Goal: Information Seeking & Learning: Learn about a topic

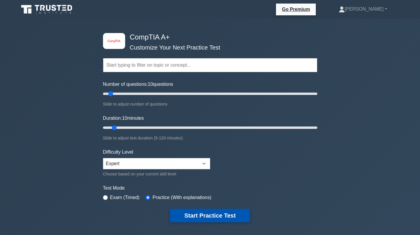
click at [206, 216] on button "Start Practice Test" at bounding box center [210, 216] width 80 height 14
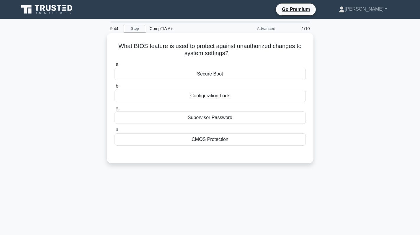
click at [219, 73] on div "Secure Boot" at bounding box center [210, 74] width 191 height 12
click at [115, 66] on input "a. Secure Boot" at bounding box center [115, 65] width 0 height 4
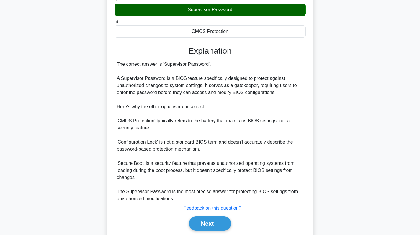
scroll to position [118, 0]
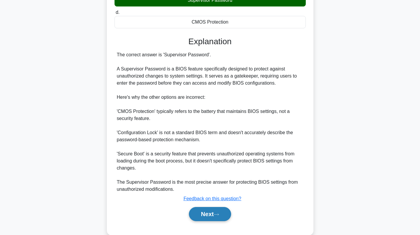
click at [194, 218] on button "Next" at bounding box center [210, 214] width 42 height 14
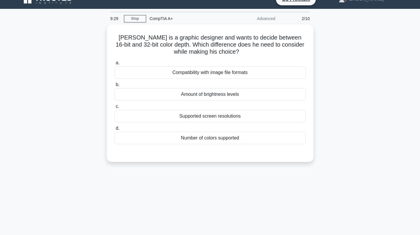
scroll to position [0, 0]
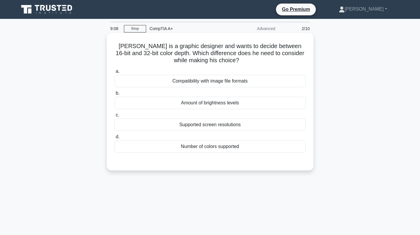
click at [214, 126] on div "Supported screen resolutions" at bounding box center [210, 125] width 191 height 12
click at [115, 117] on input "c. Supported screen resolutions" at bounding box center [115, 115] width 0 height 4
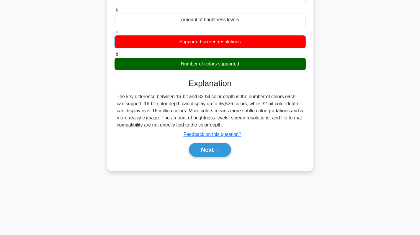
scroll to position [84, 0]
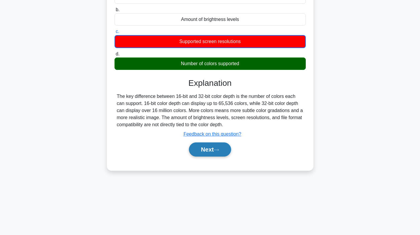
click at [217, 153] on button "Next" at bounding box center [210, 150] width 42 height 14
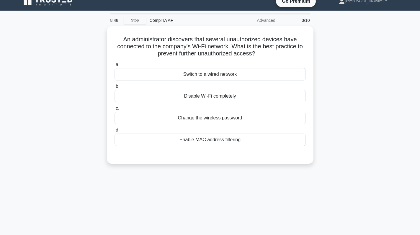
scroll to position [0, 0]
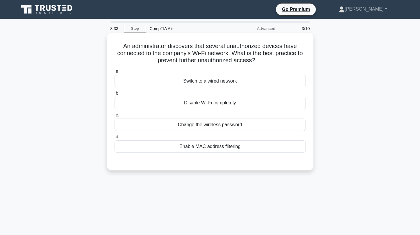
click at [206, 146] on div "Enable MAC address filtering" at bounding box center [210, 147] width 191 height 12
click at [115, 139] on input "d. Enable MAC address filtering" at bounding box center [115, 137] width 0 height 4
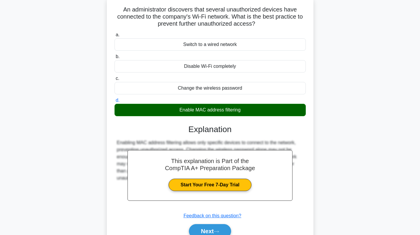
scroll to position [84, 0]
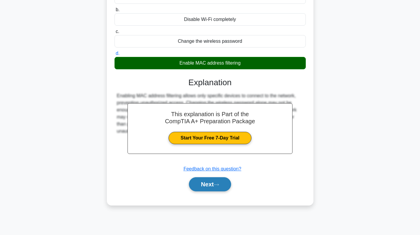
click at [216, 185] on icon at bounding box center [216, 184] width 5 height 3
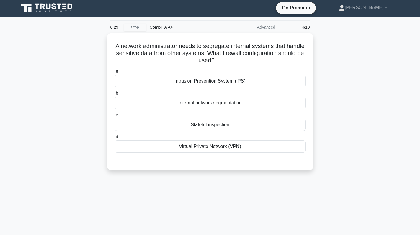
scroll to position [0, 0]
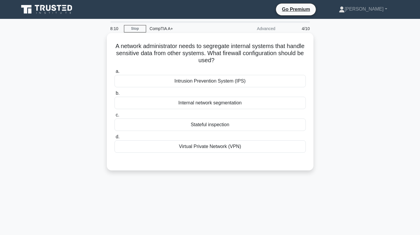
click at [231, 150] on div "Virtual Private Network (VPN)" at bounding box center [210, 147] width 191 height 12
click at [115, 139] on input "d. Virtual Private Network (VPN)" at bounding box center [115, 137] width 0 height 4
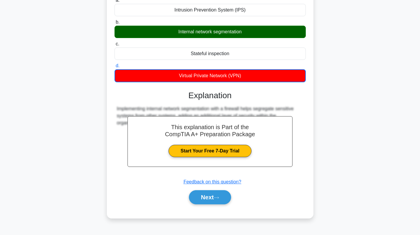
scroll to position [84, 0]
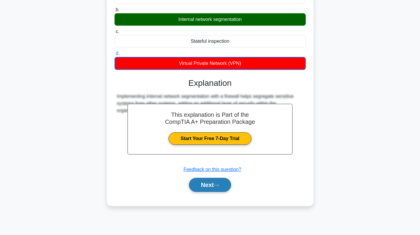
click at [203, 185] on button "Next" at bounding box center [210, 185] width 42 height 14
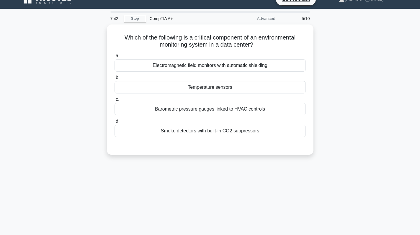
scroll to position [0, 0]
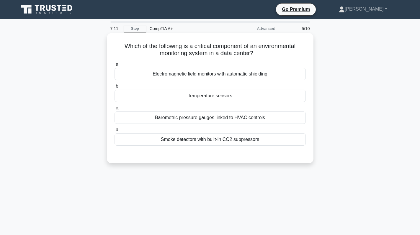
click at [218, 140] on div "Smoke detectors with built-in CO2 suppressors" at bounding box center [210, 139] width 191 height 12
click at [115, 132] on input "d. Smoke detectors with built-in CO2 suppressors" at bounding box center [115, 130] width 0 height 4
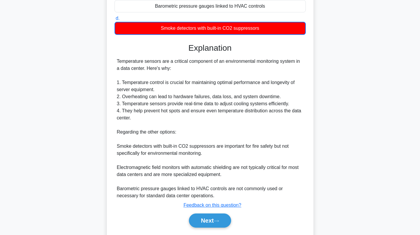
scroll to position [130, 0]
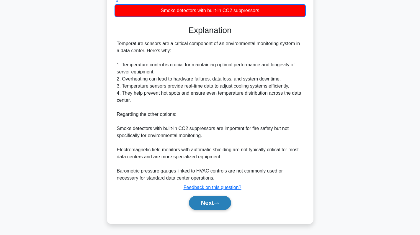
click at [202, 203] on button "Next" at bounding box center [210, 203] width 42 height 14
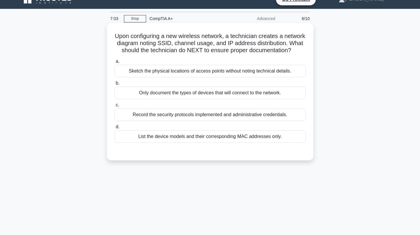
scroll to position [0, 0]
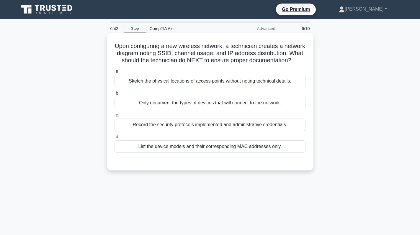
click at [222, 153] on div "List the device models and their corresponding MAC addresses only." at bounding box center [210, 147] width 191 height 12
click at [115, 139] on input "d. List the device models and their corresponding MAC addresses only." at bounding box center [115, 137] width 0 height 4
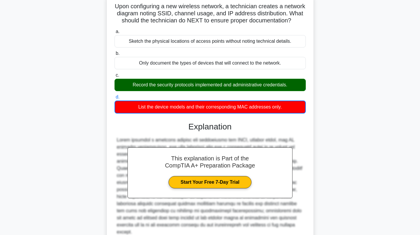
scroll to position [94, 0]
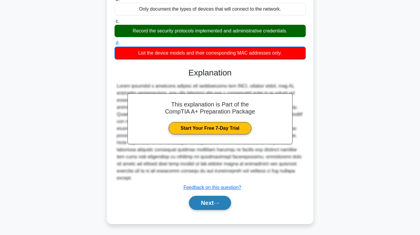
click at [217, 205] on icon at bounding box center [216, 203] width 5 height 3
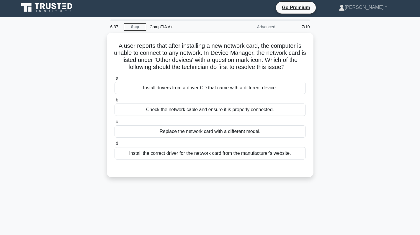
scroll to position [0, 0]
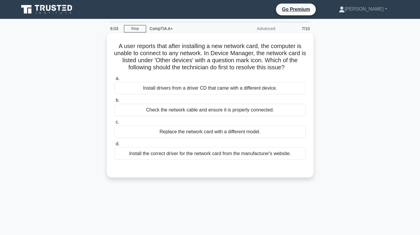
click at [216, 152] on div "Install the correct driver for the network card from the manufacturer's website." at bounding box center [210, 154] width 191 height 12
click at [115, 146] on input "d. Install the correct driver for the network card from the manufacturer's webs…" at bounding box center [115, 144] width 0 height 4
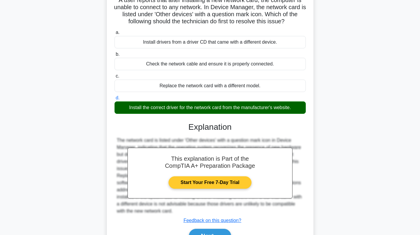
scroll to position [84, 0]
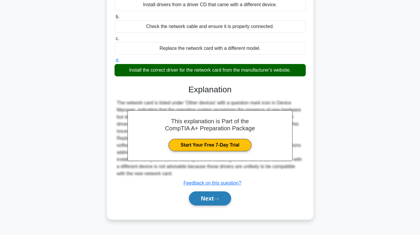
click at [213, 203] on button "Next" at bounding box center [210, 199] width 42 height 14
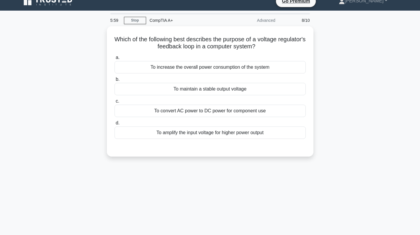
scroll to position [0, 0]
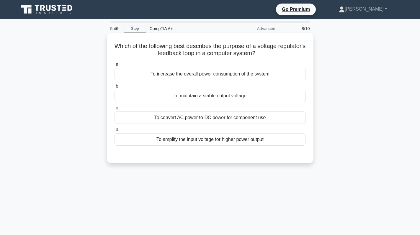
click at [245, 99] on div "To maintain a stable output voltage" at bounding box center [210, 96] width 191 height 12
click at [115, 88] on input "b. To maintain a stable output voltage" at bounding box center [115, 86] width 0 height 4
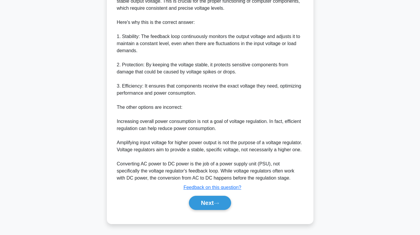
scroll to position [186, 0]
click at [208, 202] on button "Next" at bounding box center [210, 203] width 42 height 14
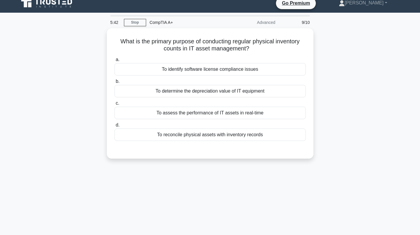
scroll to position [0, 0]
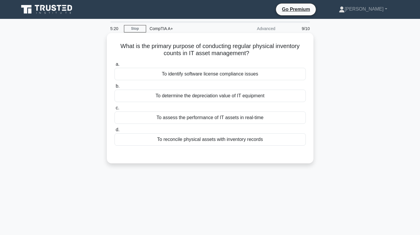
click at [205, 136] on div "To reconcile physical assets with inventory records" at bounding box center [210, 139] width 191 height 12
click at [115, 132] on input "d. To reconcile physical assets with inventory records" at bounding box center [115, 130] width 0 height 4
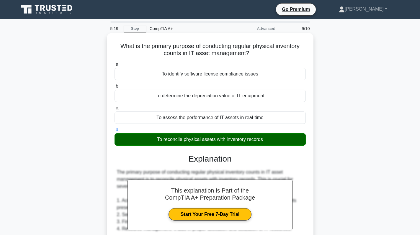
scroll to position [129, 0]
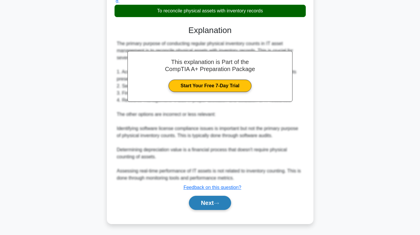
click at [223, 200] on button "Next" at bounding box center [210, 203] width 42 height 14
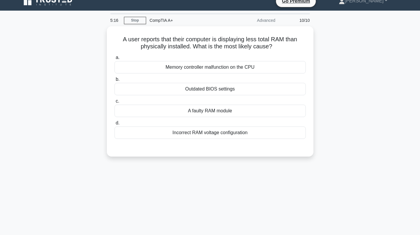
scroll to position [0, 0]
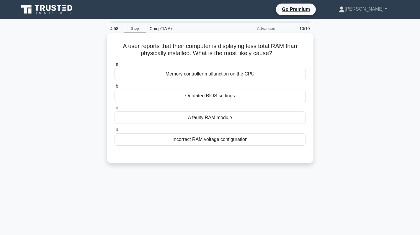
click at [244, 141] on div "Incorrect RAM voltage configuration" at bounding box center [210, 139] width 191 height 12
click at [115, 132] on input "d. Incorrect RAM voltage configuration" at bounding box center [115, 130] width 0 height 4
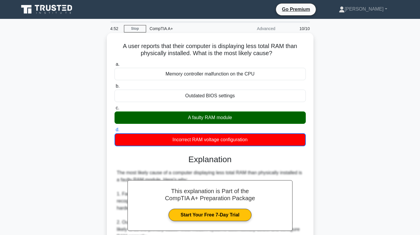
scroll to position [130, 0]
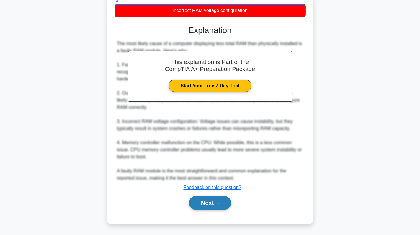
click at [212, 207] on button "Next" at bounding box center [210, 203] width 42 height 14
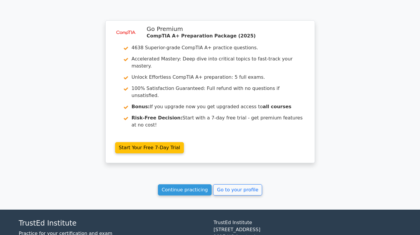
scroll to position [1014, 0]
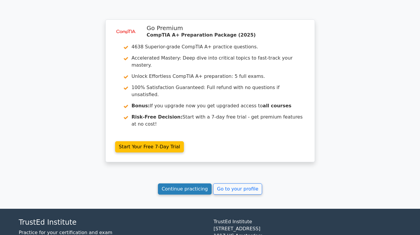
click at [200, 184] on link "Continue practicing" at bounding box center [185, 189] width 54 height 11
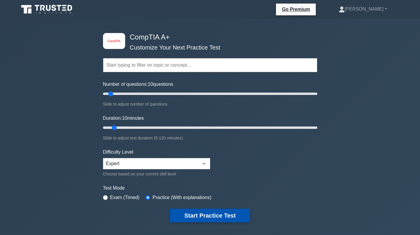
click at [208, 213] on button "Start Practice Test" at bounding box center [210, 216] width 80 height 14
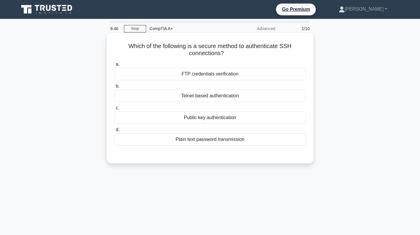
click at [203, 96] on div "Telnet-based authentication" at bounding box center [210, 96] width 191 height 12
click at [115, 88] on input "b. Telnet-based authentication" at bounding box center [115, 86] width 0 height 4
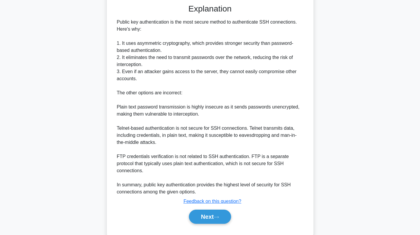
scroll to position [158, 0]
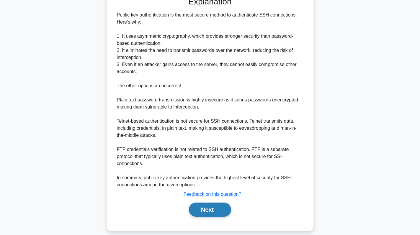
click at [207, 203] on button "Next" at bounding box center [210, 210] width 42 height 14
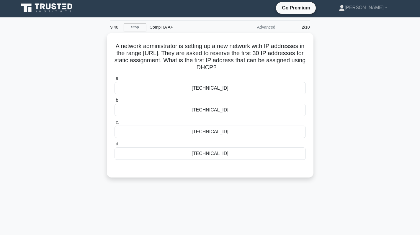
scroll to position [0, 0]
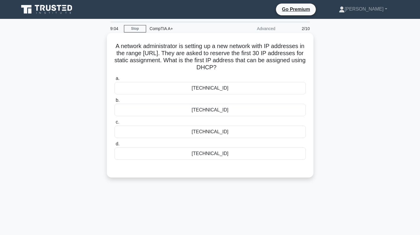
click at [226, 132] on div "[TECHNICAL_ID]" at bounding box center [210, 132] width 191 height 12
click at [115, 124] on input "c. [TECHNICAL_ID]" at bounding box center [115, 122] width 0 height 4
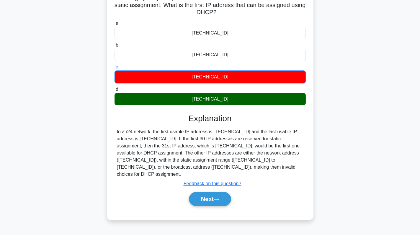
scroll to position [84, 0]
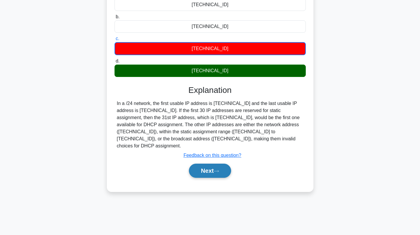
click at [211, 165] on button "Next" at bounding box center [210, 171] width 42 height 14
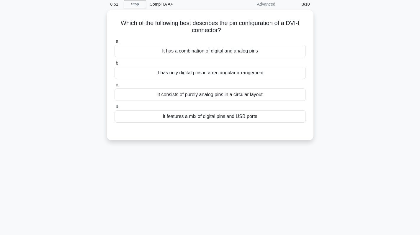
scroll to position [0, 0]
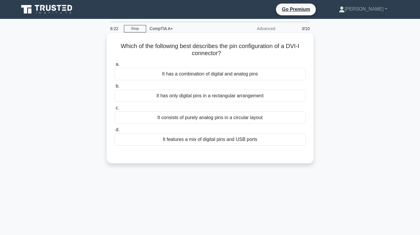
click at [205, 76] on div "It has a combination of digital and analog pins" at bounding box center [210, 74] width 191 height 12
click at [115, 66] on input "a. It has a combination of digital and analog pins" at bounding box center [115, 65] width 0 height 4
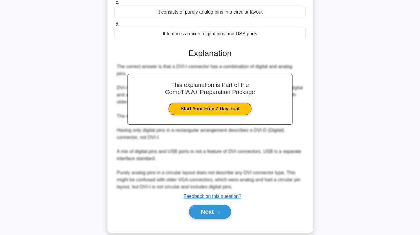
scroll to position [108, 0]
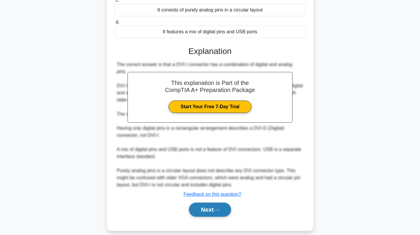
click at [204, 203] on button "Next" at bounding box center [210, 210] width 42 height 14
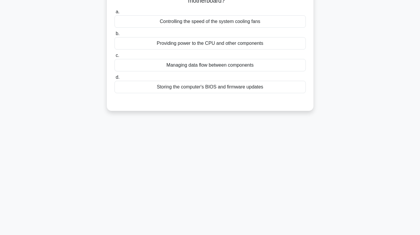
scroll to position [0, 0]
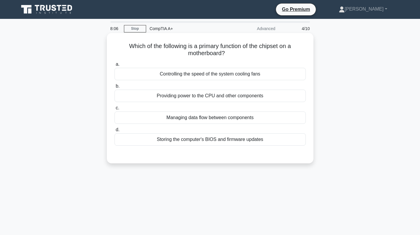
click at [235, 140] on div "Storing the computer's BIOS and firmware updates" at bounding box center [210, 139] width 191 height 12
click at [115, 132] on input "d. Storing the computer's BIOS and firmware updates" at bounding box center [115, 130] width 0 height 4
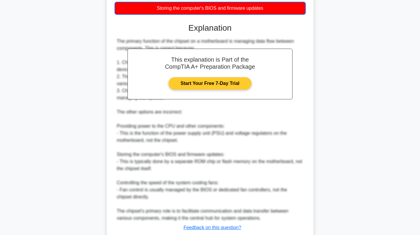
scroll to position [172, 0]
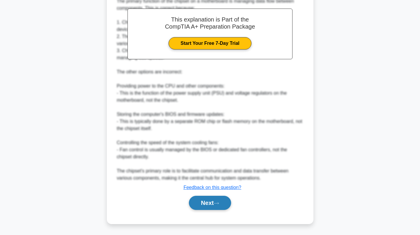
click at [209, 200] on button "Next" at bounding box center [210, 203] width 42 height 14
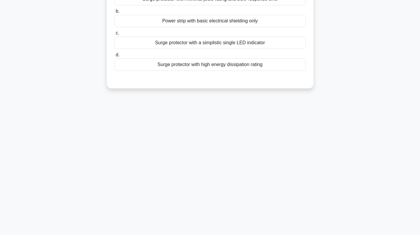
scroll to position [0, 0]
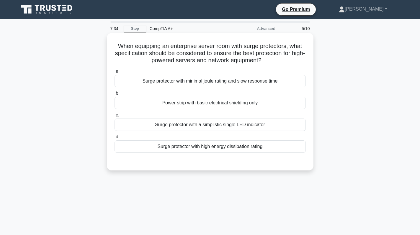
click at [210, 146] on div "Surge protector with high energy dissipation rating" at bounding box center [210, 147] width 191 height 12
click at [115, 139] on input "d. Surge protector with high energy dissipation rating" at bounding box center [115, 137] width 0 height 4
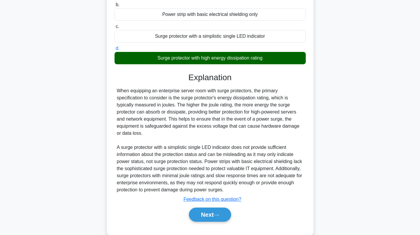
scroll to position [101, 0]
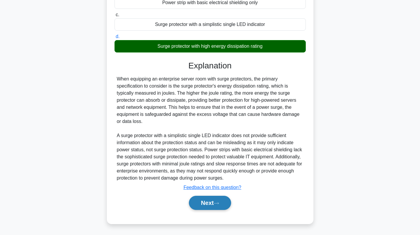
click at [211, 201] on button "Next" at bounding box center [210, 203] width 42 height 14
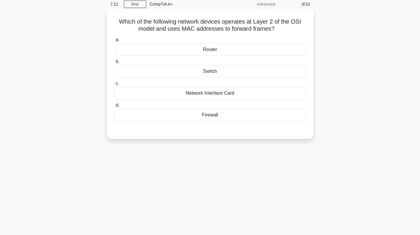
scroll to position [0, 0]
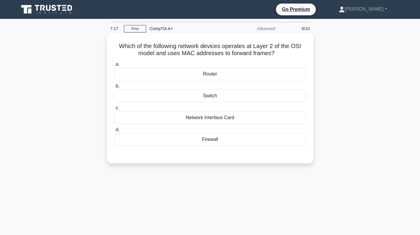
click at [225, 119] on div "Network Interface Card" at bounding box center [210, 118] width 191 height 12
click at [115, 110] on input "c. Network Interface Card" at bounding box center [115, 108] width 0 height 4
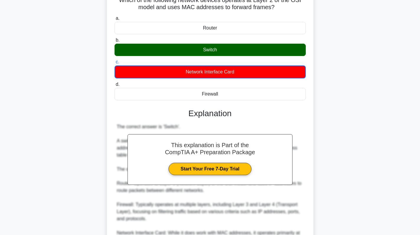
scroll to position [115, 0]
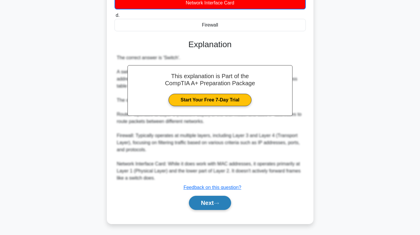
click at [217, 202] on icon at bounding box center [216, 203] width 5 height 3
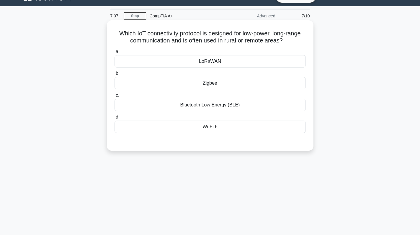
scroll to position [0, 0]
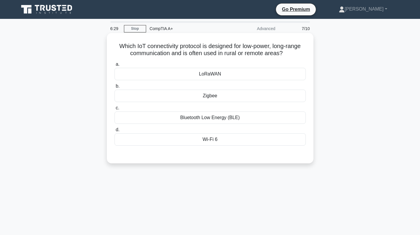
click at [216, 78] on div "LoRaWAN" at bounding box center [210, 74] width 191 height 12
click at [115, 66] on input "a. LoRaWAN" at bounding box center [115, 65] width 0 height 4
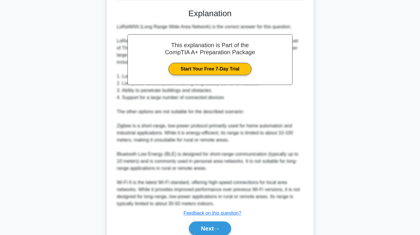
scroll to position [148, 0]
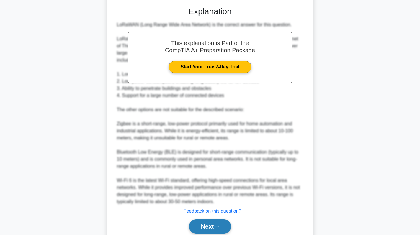
click at [212, 220] on button "Next" at bounding box center [210, 227] width 42 height 14
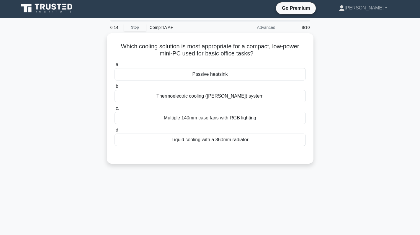
scroll to position [0, 0]
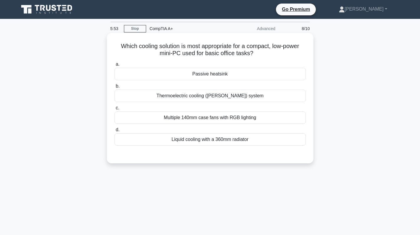
click at [208, 79] on div "Passive heatsink" at bounding box center [210, 74] width 191 height 12
click at [115, 66] on input "a. Passive heatsink" at bounding box center [115, 65] width 0 height 4
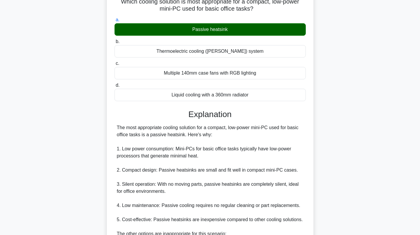
scroll to position [165, 0]
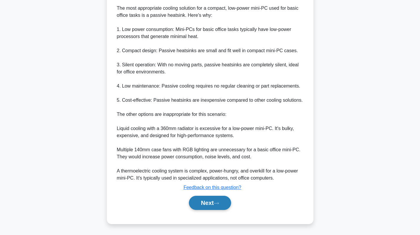
click at [204, 199] on button "Next" at bounding box center [210, 203] width 42 height 14
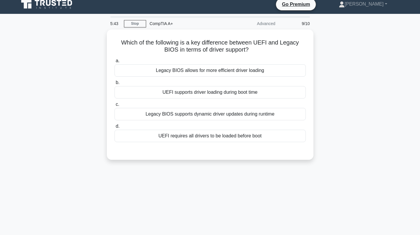
scroll to position [0, 0]
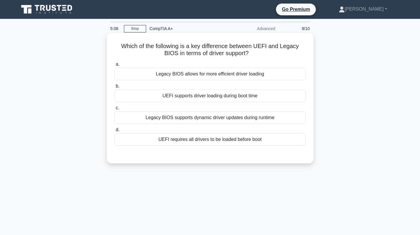
click at [207, 69] on div "Legacy BIOS allows for more efficient driver loading" at bounding box center [210, 74] width 191 height 12
click at [115, 66] on input "a. Legacy BIOS allows for more efficient driver loading" at bounding box center [115, 65] width 0 height 4
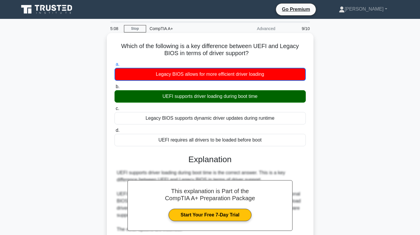
click at [214, 76] on div "Legacy BIOS allows for more efficient driver loading" at bounding box center [210, 74] width 191 height 13
click at [115, 66] on input "a. Legacy BIOS allows for more efficient driver loading" at bounding box center [115, 65] width 0 height 4
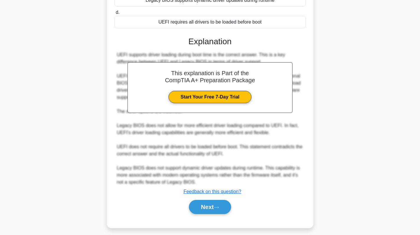
scroll to position [123, 0]
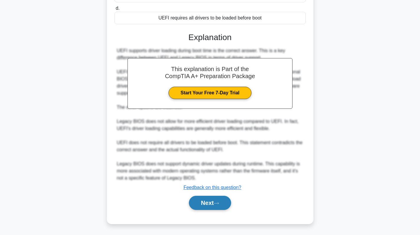
click at [213, 207] on button "Next" at bounding box center [210, 203] width 42 height 14
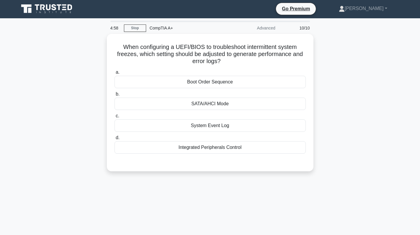
scroll to position [0, 0]
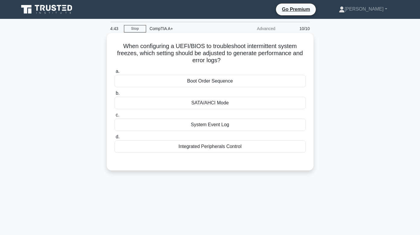
click at [188, 145] on div "Integrated Peripherals Control" at bounding box center [210, 147] width 191 height 12
click at [115, 139] on input "d. Integrated Peripherals Control" at bounding box center [115, 137] width 0 height 4
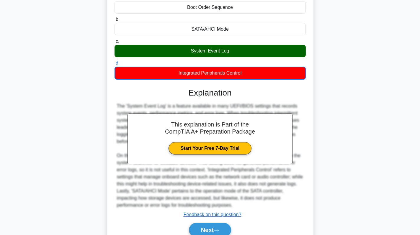
scroll to position [101, 0]
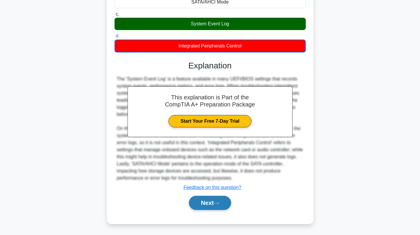
click at [218, 198] on button "Next" at bounding box center [210, 203] width 42 height 14
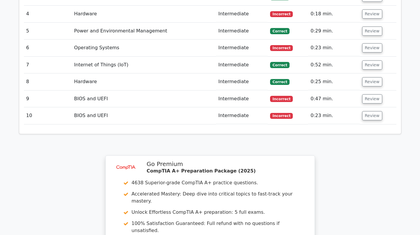
scroll to position [1004, 0]
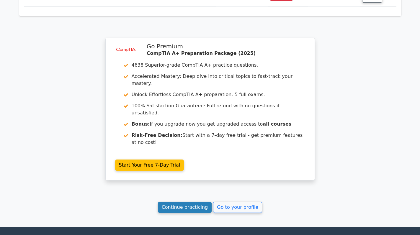
click at [175, 202] on link "Continue practicing" at bounding box center [185, 207] width 54 height 11
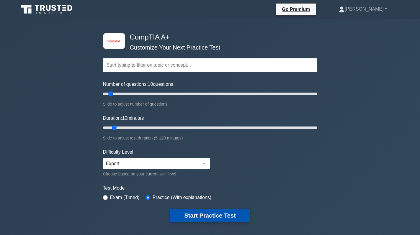
click at [215, 212] on button "Start Practice Test" at bounding box center [210, 216] width 80 height 14
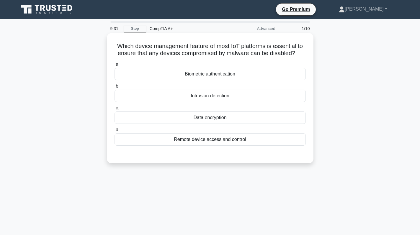
click at [227, 119] on div "Data encryption" at bounding box center [210, 118] width 191 height 12
click at [115, 110] on input "c. Data encryption" at bounding box center [115, 108] width 0 height 4
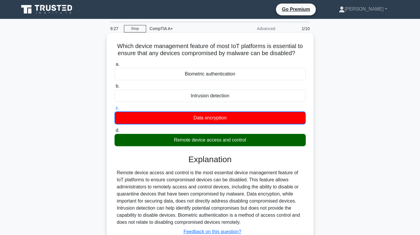
scroll to position [84, 0]
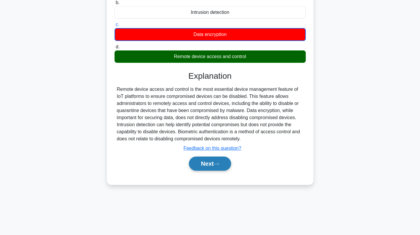
click at [211, 164] on button "Next" at bounding box center [210, 164] width 42 height 14
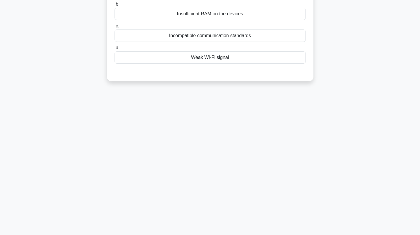
drag, startPoint x: 211, startPoint y: 164, endPoint x: 219, endPoint y: 174, distance: 12.8
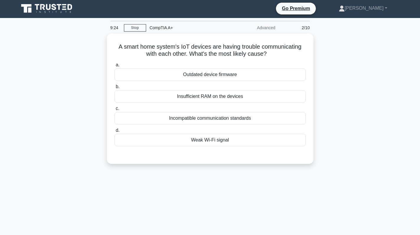
scroll to position [0, 0]
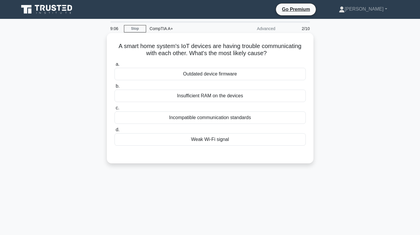
click at [238, 139] on div "Weak Wi-Fi signal" at bounding box center [210, 139] width 191 height 12
click at [115, 132] on input "d. Weak Wi-Fi signal" at bounding box center [115, 130] width 0 height 4
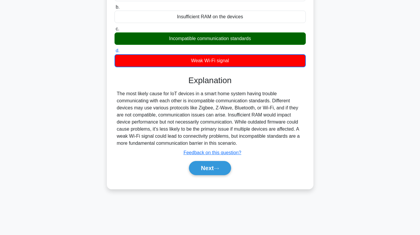
scroll to position [84, 0]
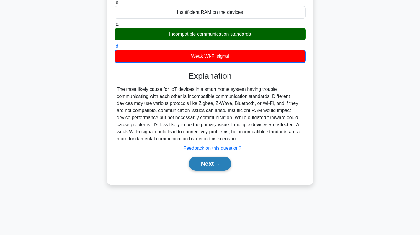
click at [215, 166] on button "Next" at bounding box center [210, 164] width 42 height 14
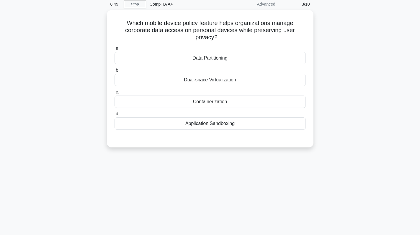
scroll to position [0, 0]
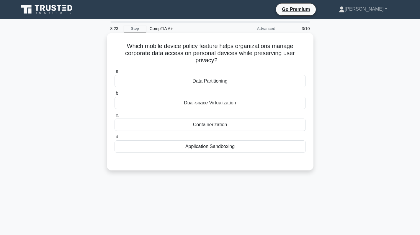
click at [232, 76] on div "Data Partitioning" at bounding box center [210, 81] width 191 height 12
click at [115, 74] on input "a. Data Partitioning" at bounding box center [115, 72] width 0 height 4
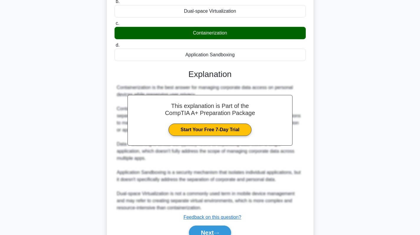
scroll to position [115, 0]
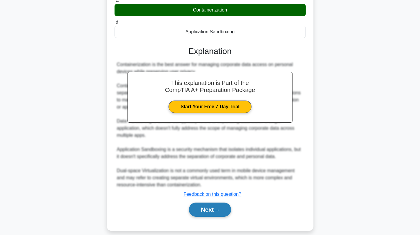
drag, startPoint x: 209, startPoint y: 211, endPoint x: 209, endPoint y: 205, distance: 5.6
click at [209, 210] on div "Next" at bounding box center [210, 210] width 191 height 19
click at [222, 203] on button "Next" at bounding box center [210, 210] width 42 height 14
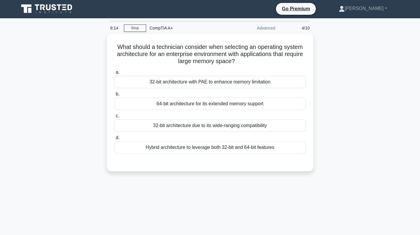
scroll to position [0, 0]
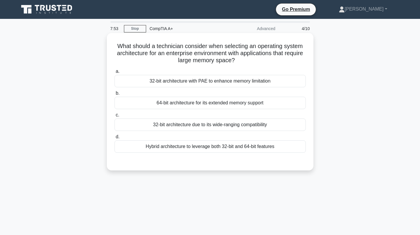
click at [208, 125] on div "32-bit architecture due to its wide-ranging compatibility" at bounding box center [210, 125] width 191 height 12
click at [115, 117] on input "c. 32-bit architecture due to its wide-ranging compatibility" at bounding box center [115, 115] width 0 height 4
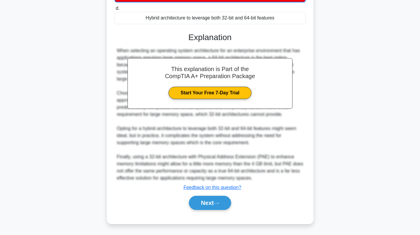
scroll to position [130, 0]
click at [210, 206] on button "Next" at bounding box center [210, 203] width 42 height 14
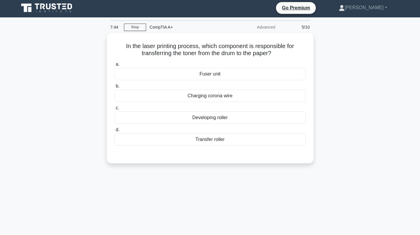
scroll to position [0, 0]
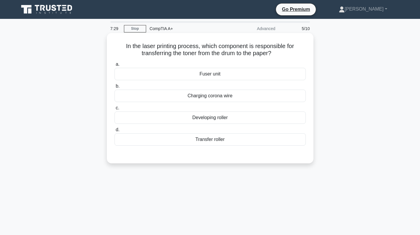
click at [223, 74] on div "Fuser unit" at bounding box center [210, 74] width 191 height 12
click at [115, 66] on input "a. Fuser unit" at bounding box center [115, 65] width 0 height 4
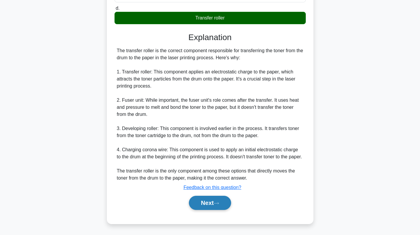
click at [219, 201] on button "Next" at bounding box center [210, 203] width 42 height 14
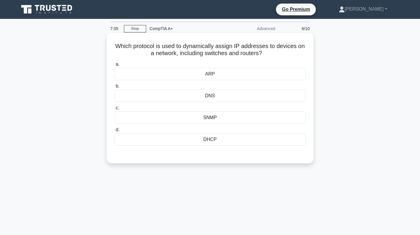
click at [223, 137] on div "DHCP" at bounding box center [210, 139] width 191 height 12
click at [115, 132] on input "d. DHCP" at bounding box center [115, 130] width 0 height 4
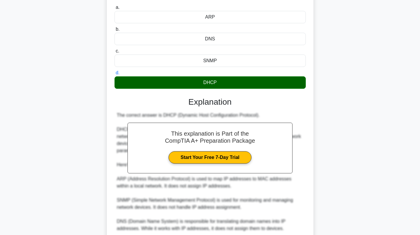
scroll to position [101, 0]
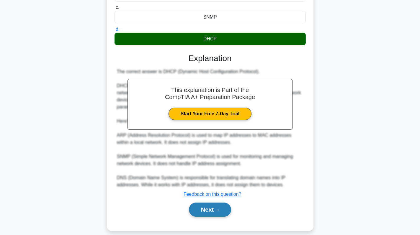
click at [202, 203] on button "Next" at bounding box center [210, 210] width 42 height 14
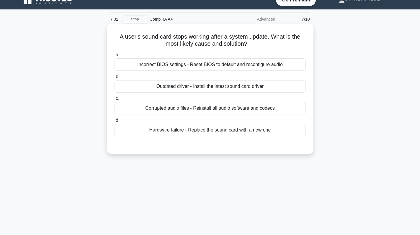
scroll to position [0, 0]
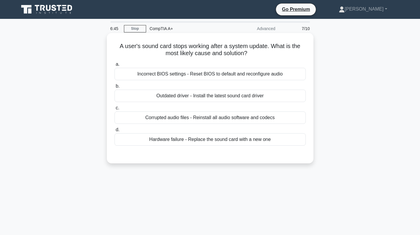
click at [223, 97] on div "Outdated driver - Install the latest sound card driver" at bounding box center [210, 96] width 191 height 12
click at [115, 88] on input "b. Outdated driver - Install the latest sound card driver" at bounding box center [115, 86] width 0 height 4
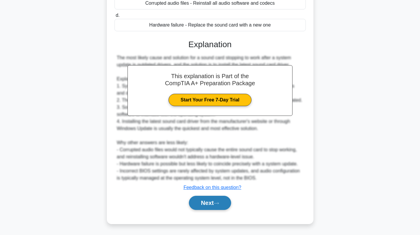
click at [201, 201] on button "Next" at bounding box center [210, 203] width 42 height 14
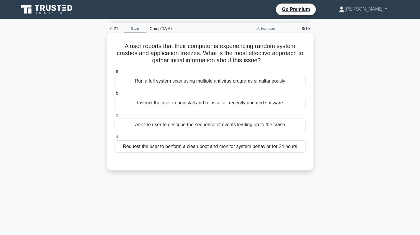
click at [227, 126] on div "Ask the user to describe the sequence of events leading up to the crash" at bounding box center [210, 125] width 191 height 12
click at [115, 117] on input "c. Ask the user to describe the sequence of events leading up to the crash" at bounding box center [115, 115] width 0 height 4
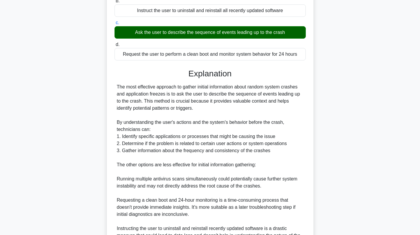
scroll to position [186, 0]
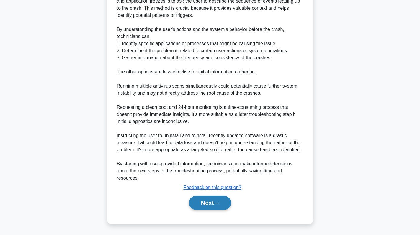
click at [215, 201] on button "Next" at bounding box center [210, 203] width 42 height 14
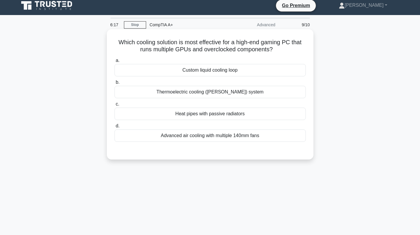
scroll to position [0, 0]
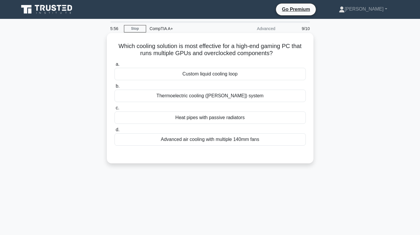
click at [245, 119] on div "Heat pipes with passive radiators" at bounding box center [210, 118] width 191 height 12
click at [115, 110] on input "c. Heat pipes with passive radiators" at bounding box center [115, 108] width 0 height 4
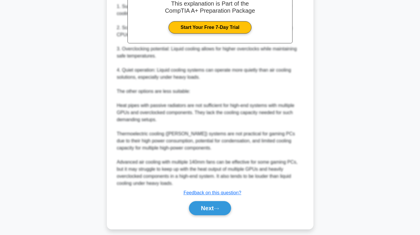
scroll to position [193, 0]
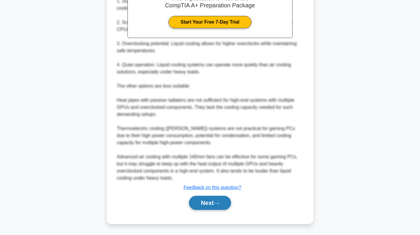
click at [213, 204] on button "Next" at bounding box center [210, 203] width 42 height 14
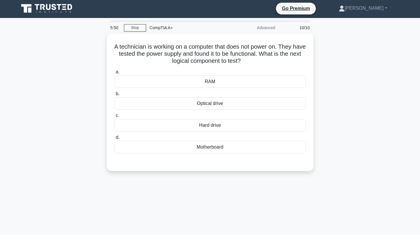
scroll to position [0, 0]
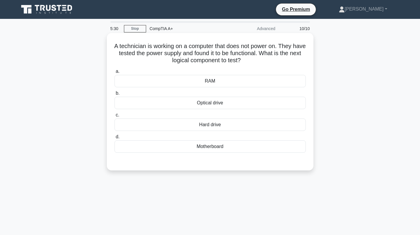
click at [216, 151] on div "Motherboard" at bounding box center [210, 147] width 191 height 12
click at [115, 139] on input "d. Motherboard" at bounding box center [115, 137] width 0 height 4
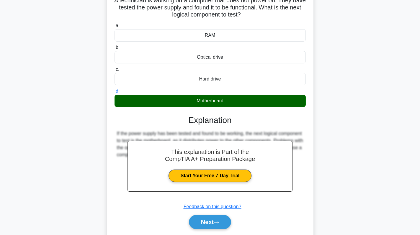
scroll to position [84, 0]
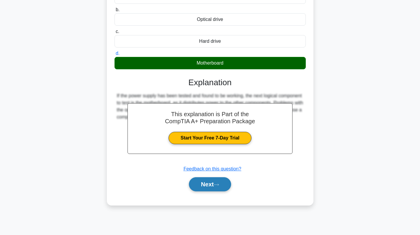
click at [213, 185] on button "Next" at bounding box center [210, 184] width 42 height 14
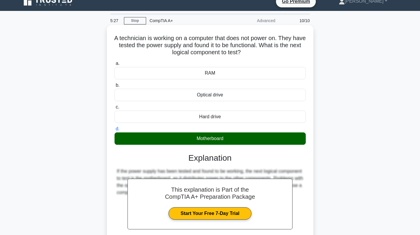
scroll to position [0, 0]
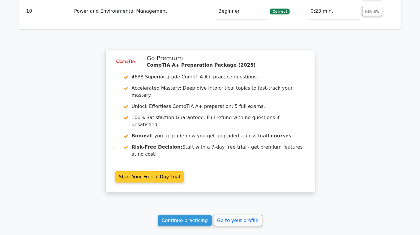
scroll to position [940, 0]
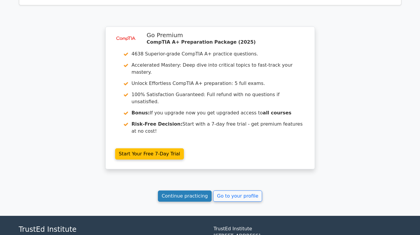
click at [190, 191] on link "Continue practicing" at bounding box center [185, 196] width 54 height 11
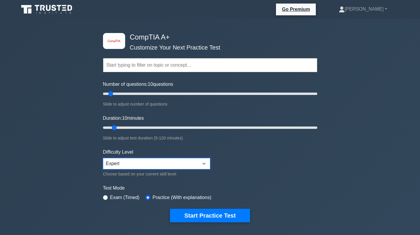
click at [125, 164] on select "Beginner Intermediate Expert" at bounding box center [156, 163] width 107 height 11
select select "beginner"
click at [103, 158] on select "Beginner Intermediate Expert" at bounding box center [156, 163] width 107 height 11
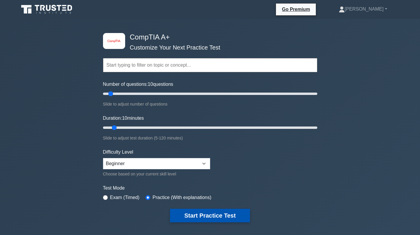
click at [219, 221] on button "Start Practice Test" at bounding box center [210, 216] width 80 height 14
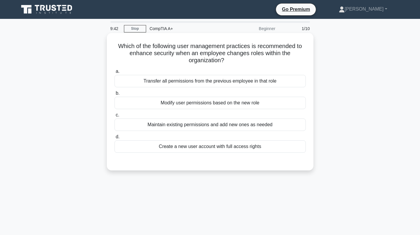
click at [186, 106] on div "Modify user permissions based on the new role" at bounding box center [210, 103] width 191 height 12
click at [115, 95] on input "b. Modify user permissions based on the new role" at bounding box center [115, 94] width 0 height 4
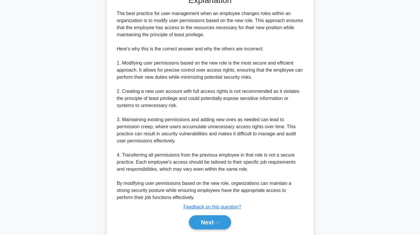
scroll to position [186, 0]
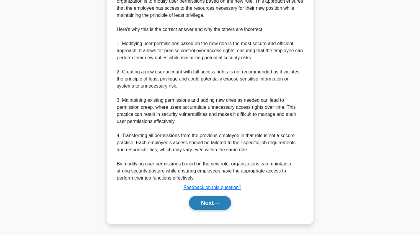
click at [214, 201] on button "Next" at bounding box center [210, 203] width 42 height 14
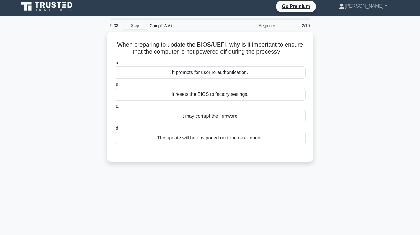
scroll to position [0, 0]
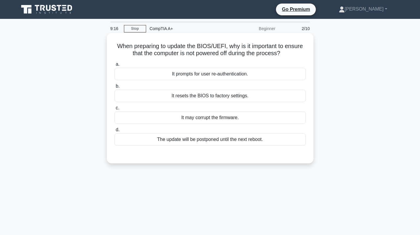
click at [217, 118] on div "It may corrupt the firmware." at bounding box center [210, 118] width 191 height 12
click at [115, 110] on input "c. It may corrupt the firmware." at bounding box center [115, 108] width 0 height 4
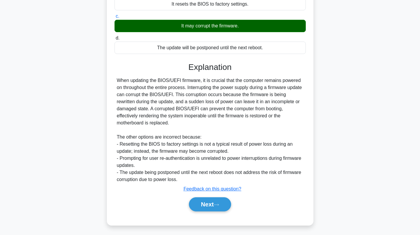
scroll to position [94, 0]
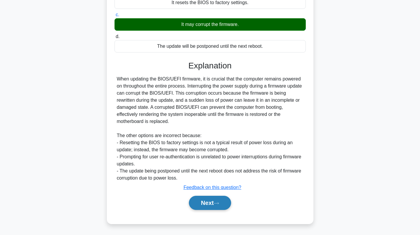
click at [209, 202] on button "Next" at bounding box center [210, 203] width 42 height 14
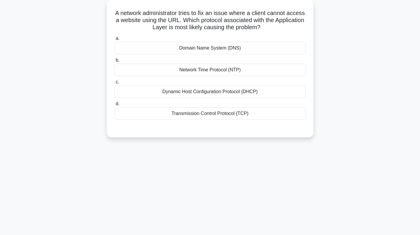
scroll to position [25, 0]
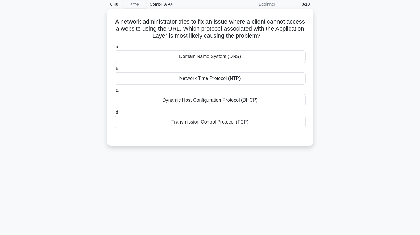
click at [207, 52] on div "Domain Name System (DNS)" at bounding box center [210, 57] width 191 height 12
click at [115, 49] on input "a. Domain Name System (DNS)" at bounding box center [115, 47] width 0 height 4
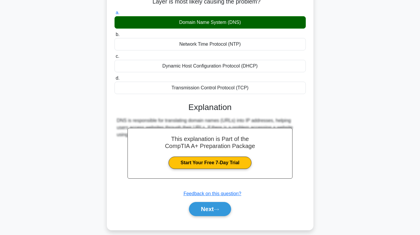
scroll to position [84, 0]
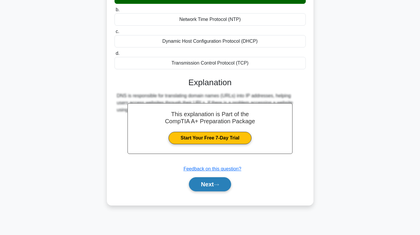
click at [208, 184] on button "Next" at bounding box center [210, 184] width 42 height 14
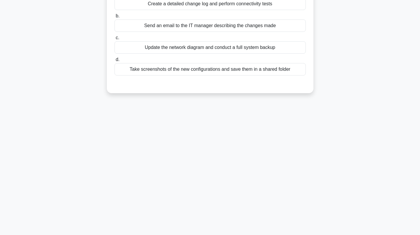
scroll to position [0, 0]
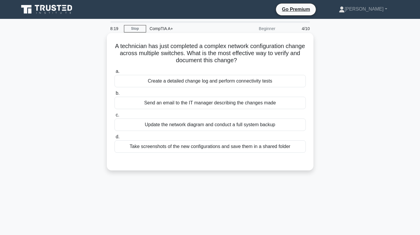
click at [189, 107] on div "Send an email to the IT manager describing the changes made" at bounding box center [210, 103] width 191 height 12
click at [115, 95] on input "b. Send an email to the IT manager describing the changes made" at bounding box center [115, 94] width 0 height 4
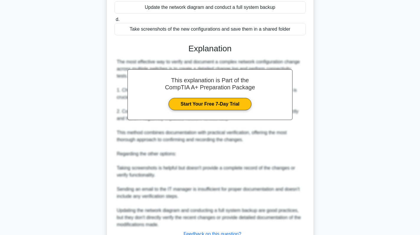
scroll to position [165, 0]
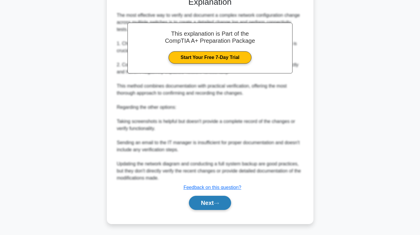
click at [206, 206] on button "Next" at bounding box center [210, 203] width 42 height 14
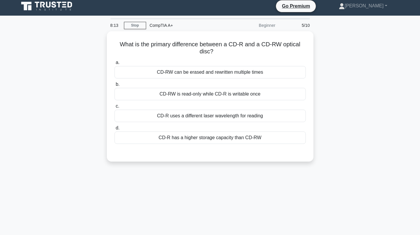
scroll to position [0, 0]
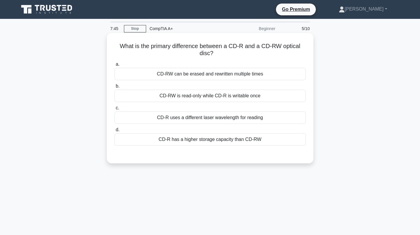
click at [200, 73] on div "CD-RW can be erased and rewritten multiple times" at bounding box center [210, 74] width 191 height 12
click at [115, 66] on input "a. CD-RW can be erased and rewritten multiple times" at bounding box center [115, 65] width 0 height 4
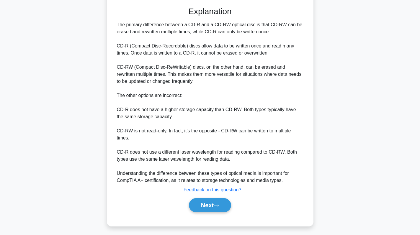
scroll to position [150, 0]
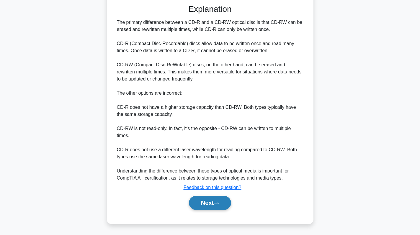
click at [207, 204] on button "Next" at bounding box center [210, 203] width 42 height 14
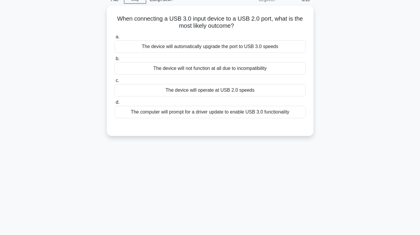
scroll to position [0, 0]
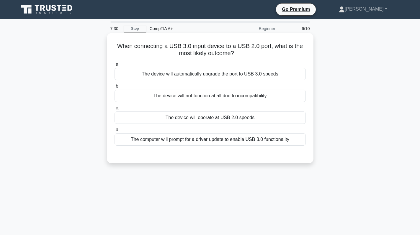
click at [209, 115] on div "The device will operate at USB 2.0 speeds" at bounding box center [210, 118] width 191 height 12
click at [115, 110] on input "c. The device will operate at USB 2.0 speeds" at bounding box center [115, 108] width 0 height 4
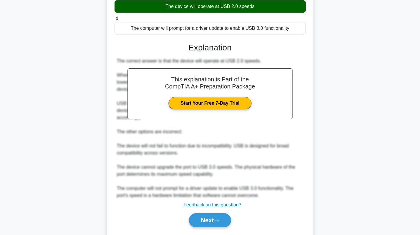
scroll to position [115, 0]
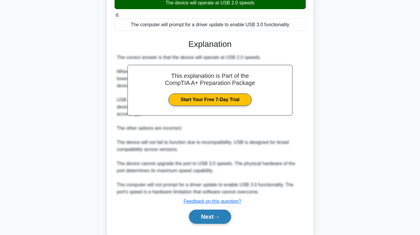
click at [209, 210] on button "Next" at bounding box center [210, 217] width 42 height 14
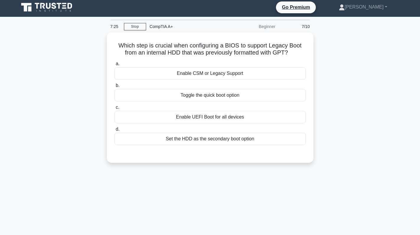
scroll to position [0, 0]
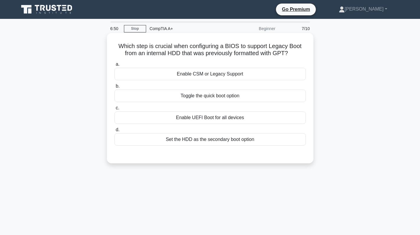
click at [214, 120] on div "Enable UEFI Boot for all devices" at bounding box center [210, 118] width 191 height 12
click at [115, 110] on input "c. Enable UEFI Boot for all devices" at bounding box center [115, 108] width 0 height 4
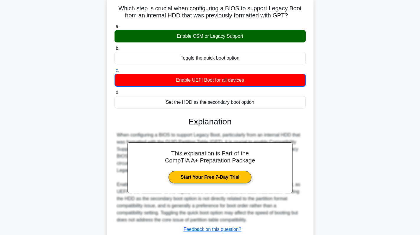
scroll to position [84, 0]
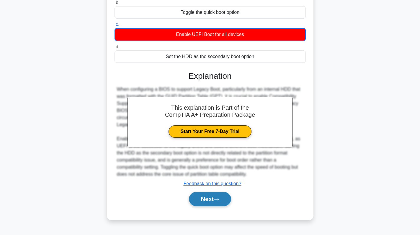
click at [204, 199] on button "Next" at bounding box center [210, 199] width 42 height 14
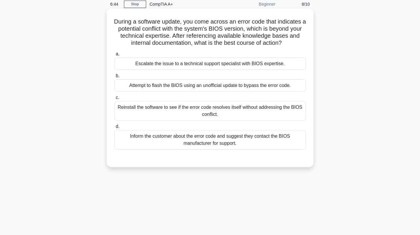
scroll to position [0, 0]
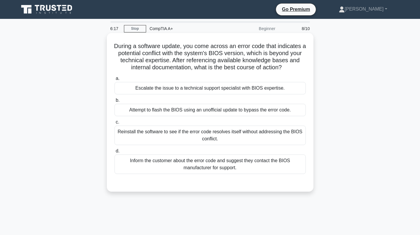
click at [211, 91] on div "Escalate the issue to a technical support specialist with BIOS expertise." at bounding box center [210, 88] width 191 height 12
click at [115, 81] on input "a. Escalate the issue to a technical support specialist with BIOS expertise." at bounding box center [115, 79] width 0 height 4
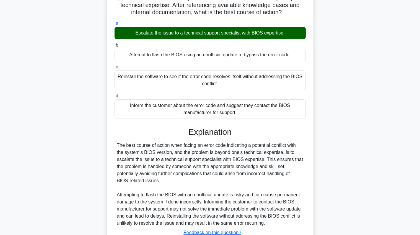
scroll to position [101, 0]
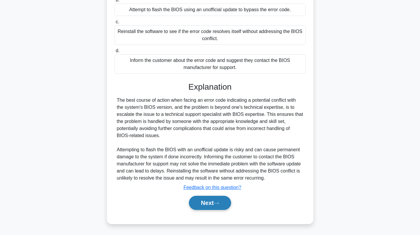
click at [216, 201] on button "Next" at bounding box center [210, 203] width 42 height 14
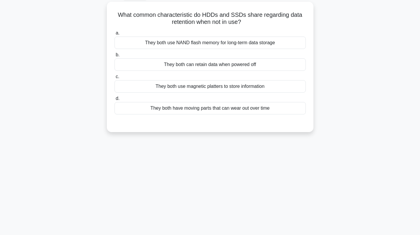
scroll to position [0, 0]
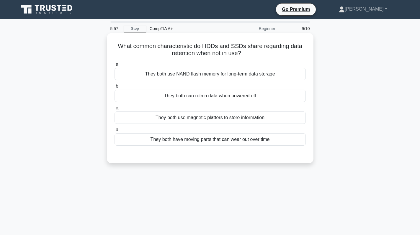
click at [255, 97] on div "They both can retain data when powered off" at bounding box center [210, 96] width 191 height 12
click at [115, 88] on input "b. They both can retain data when powered off" at bounding box center [115, 86] width 0 height 4
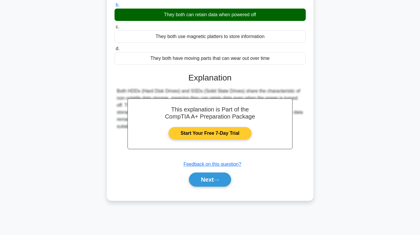
scroll to position [84, 0]
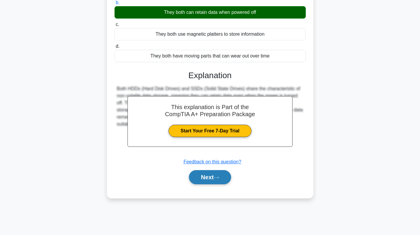
click at [208, 179] on button "Next" at bounding box center [210, 177] width 42 height 14
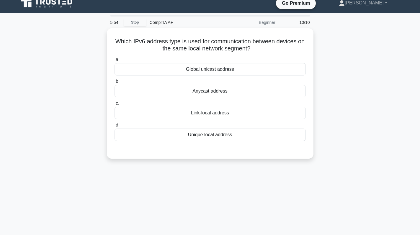
scroll to position [0, 0]
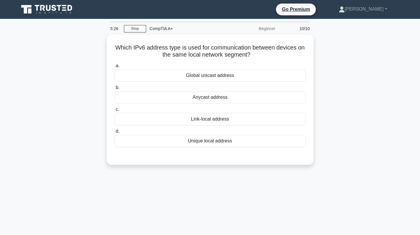
click at [287, 95] on div "Anycast address" at bounding box center [210, 97] width 191 height 12
click at [115, 90] on input "b. Anycast address" at bounding box center [115, 88] width 0 height 4
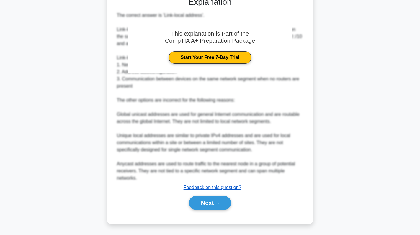
scroll to position [158, 0]
click at [217, 204] on icon at bounding box center [216, 203] width 5 height 3
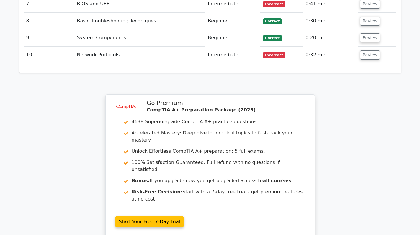
scroll to position [1064, 0]
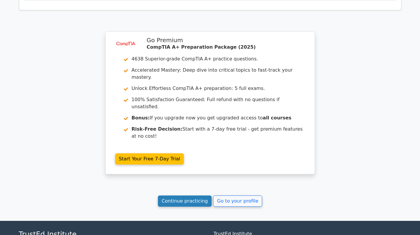
click at [185, 196] on link "Continue practicing" at bounding box center [185, 201] width 54 height 11
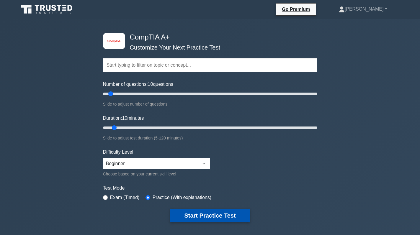
click at [215, 216] on button "Start Practice Test" at bounding box center [210, 216] width 80 height 14
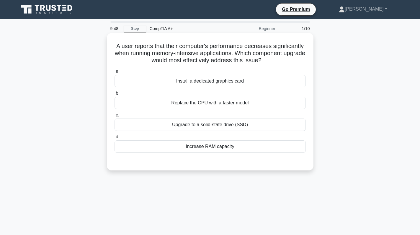
click at [220, 147] on div "Increase RAM capacity" at bounding box center [210, 147] width 191 height 12
click at [115, 139] on input "d. Increase RAM capacity" at bounding box center [115, 137] width 0 height 4
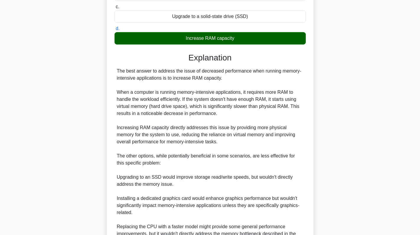
scroll to position [172, 0]
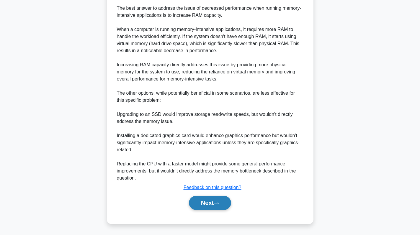
click at [201, 204] on button "Next" at bounding box center [210, 203] width 42 height 14
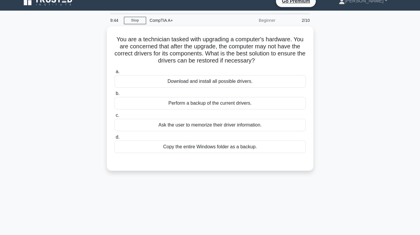
scroll to position [0, 0]
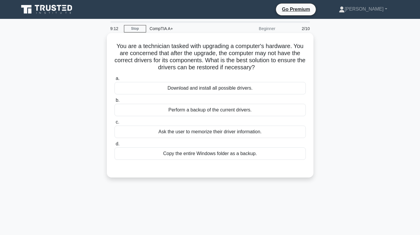
click at [207, 110] on div "Perform a backup of the current drivers." at bounding box center [210, 110] width 191 height 12
click at [115, 102] on input "b. Perform a backup of the current drivers." at bounding box center [115, 101] width 0 height 4
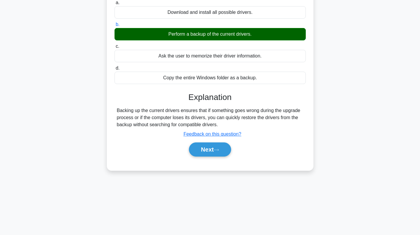
scroll to position [84, 0]
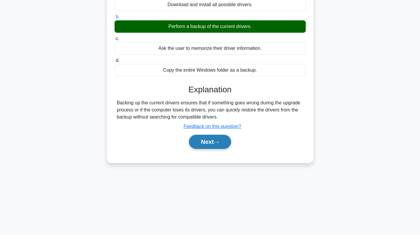
click at [215, 136] on button "Next" at bounding box center [210, 142] width 42 height 14
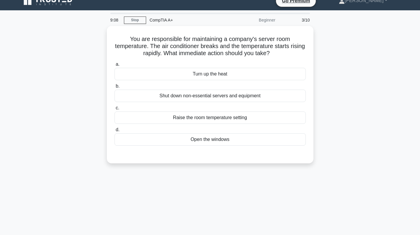
scroll to position [0, 0]
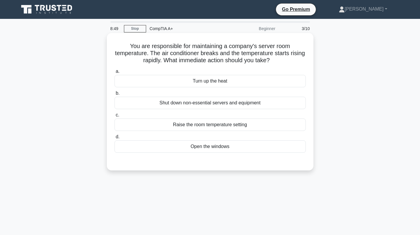
click at [265, 104] on div "Shut down non-essential servers and equipment" at bounding box center [210, 103] width 191 height 12
click at [115, 95] on input "b. Shut down non-essential servers and equipment" at bounding box center [115, 94] width 0 height 4
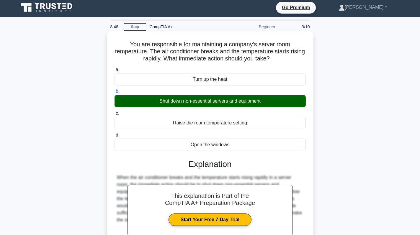
scroll to position [84, 0]
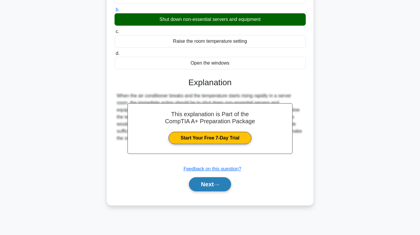
click at [206, 185] on button "Next" at bounding box center [210, 184] width 42 height 14
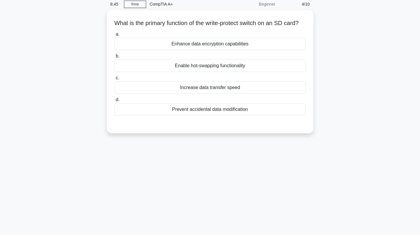
scroll to position [0, 0]
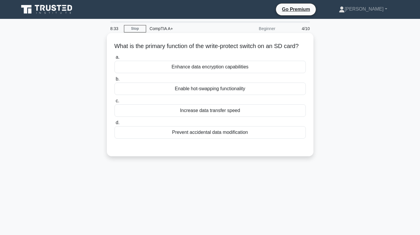
click at [235, 139] on div "Prevent accidental data modification" at bounding box center [210, 132] width 191 height 12
click at [115, 125] on input "d. Prevent accidental data modification" at bounding box center [115, 123] width 0 height 4
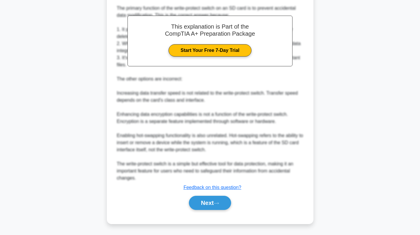
scroll to position [165, 0]
click at [212, 204] on button "Next" at bounding box center [210, 203] width 42 height 14
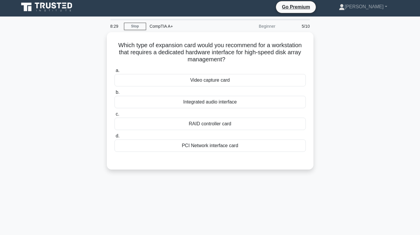
scroll to position [0, 0]
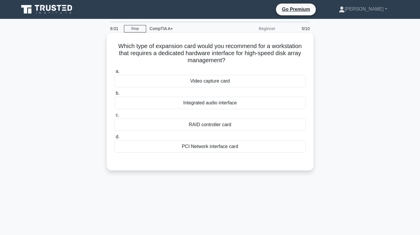
click at [243, 130] on div "RAID controller card" at bounding box center [210, 125] width 191 height 12
click at [115, 117] on input "c. RAID controller card" at bounding box center [115, 115] width 0 height 4
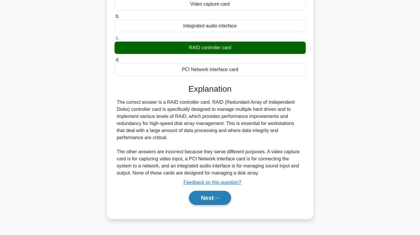
scroll to position [84, 0]
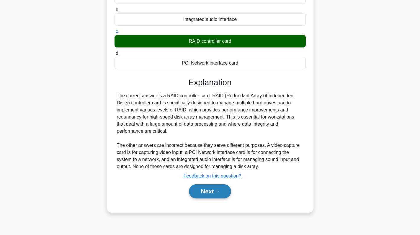
click at [212, 193] on button "Next" at bounding box center [210, 192] width 42 height 14
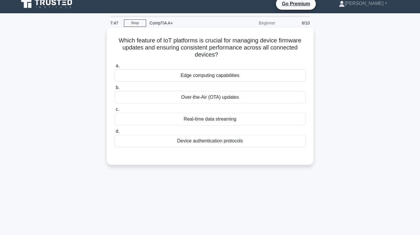
scroll to position [0, 0]
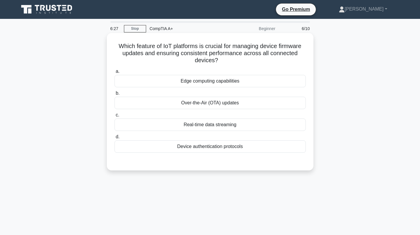
click at [228, 104] on div "Over-the-Air (OTA) updates" at bounding box center [210, 103] width 191 height 12
click at [115, 95] on input "b. Over-the-Air (OTA) updates" at bounding box center [115, 94] width 0 height 4
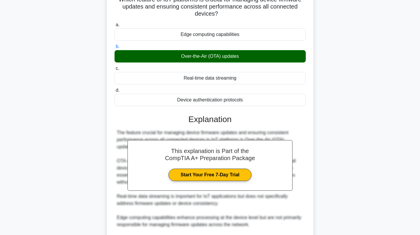
scroll to position [108, 0]
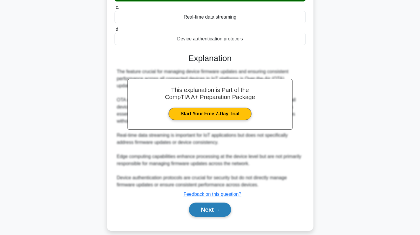
click at [209, 203] on button "Next" at bounding box center [210, 210] width 42 height 14
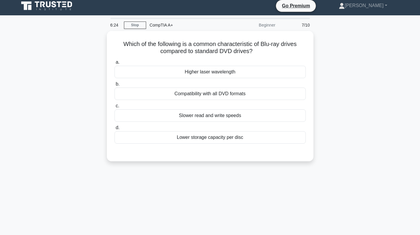
scroll to position [0, 0]
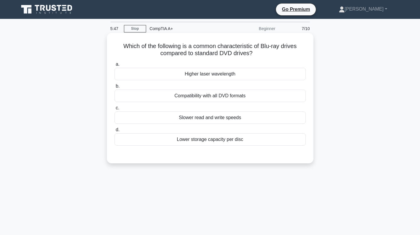
click at [236, 75] on div "Higher laser wavelength" at bounding box center [210, 74] width 191 height 12
click at [115, 66] on input "a. Higher laser wavelength" at bounding box center [115, 65] width 0 height 4
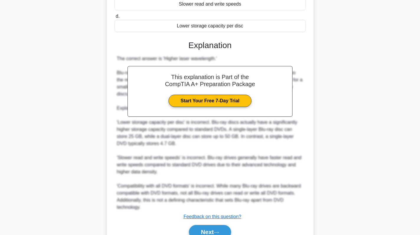
scroll to position [143, 0]
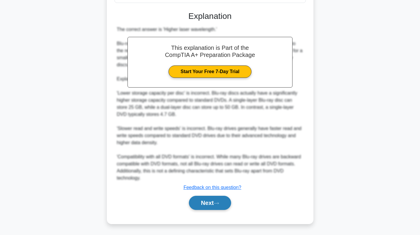
click at [209, 201] on button "Next" at bounding box center [210, 203] width 42 height 14
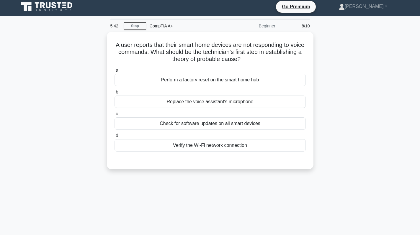
scroll to position [0, 0]
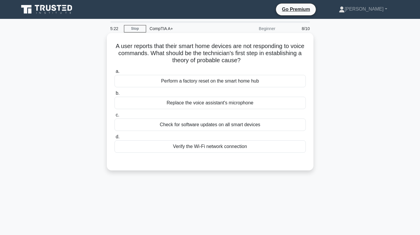
click at [227, 147] on div "Verify the Wi-Fi network connection" at bounding box center [210, 147] width 191 height 12
click at [115, 139] on input "d. Verify the Wi-Fi network connection" at bounding box center [115, 137] width 0 height 4
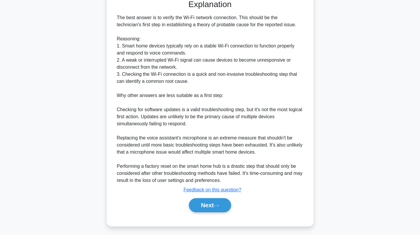
scroll to position [165, 0]
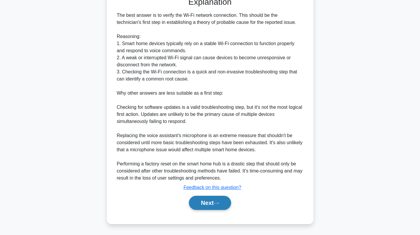
click at [218, 200] on button "Next" at bounding box center [210, 203] width 42 height 14
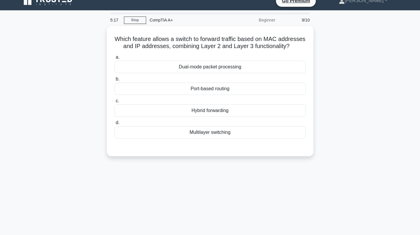
scroll to position [0, 0]
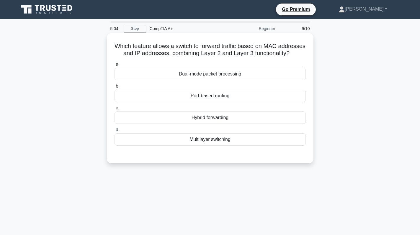
click at [251, 147] on div "a. Dual-mode packet processing b. Port-based routing" at bounding box center [210, 103] width 198 height 87
click at [253, 144] on div "Multilayer switching" at bounding box center [210, 139] width 191 height 12
click at [115, 132] on input "d. Multilayer switching" at bounding box center [115, 130] width 0 height 4
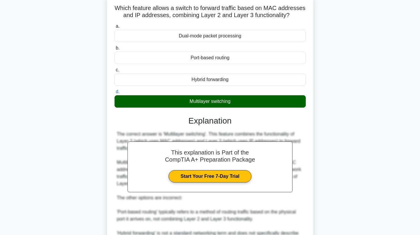
scroll to position [129, 0]
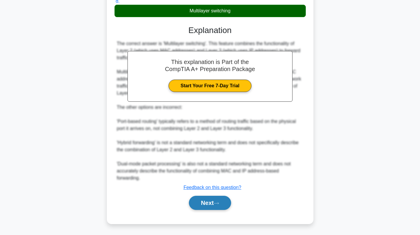
click at [213, 205] on button "Next" at bounding box center [210, 203] width 42 height 14
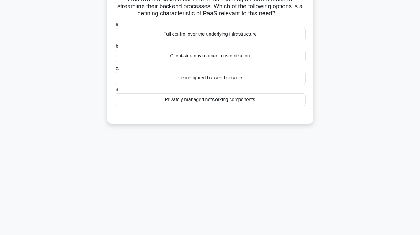
scroll to position [0, 0]
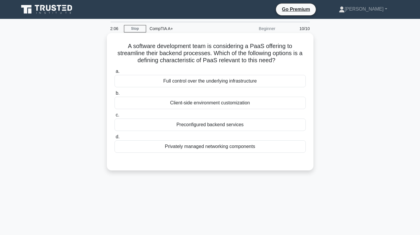
click at [200, 147] on div "Privately managed networking components" at bounding box center [210, 147] width 191 height 12
click at [115, 139] on input "d. Privately managed networking components" at bounding box center [115, 137] width 0 height 4
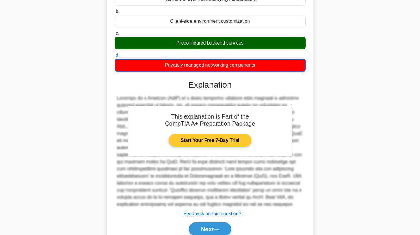
scroll to position [108, 0]
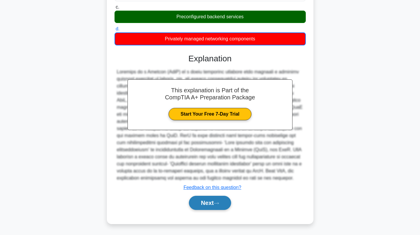
click at [216, 205] on icon at bounding box center [216, 203] width 5 height 3
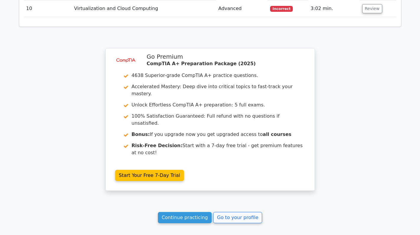
scroll to position [1063, 0]
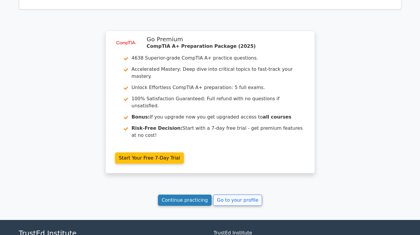
click at [192, 195] on link "Continue practicing" at bounding box center [185, 200] width 54 height 11
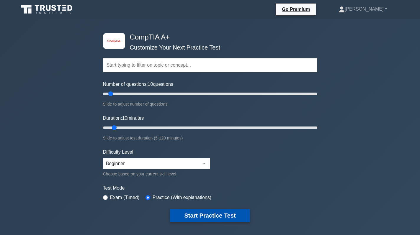
click at [209, 218] on button "Start Practice Test" at bounding box center [210, 216] width 80 height 14
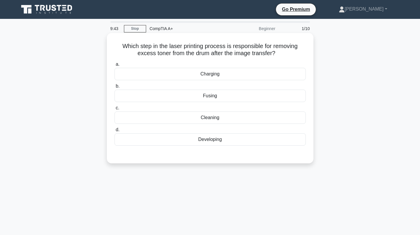
click at [214, 118] on div "Cleaning" at bounding box center [210, 118] width 191 height 12
click at [115, 110] on input "c. Cleaning" at bounding box center [115, 108] width 0 height 4
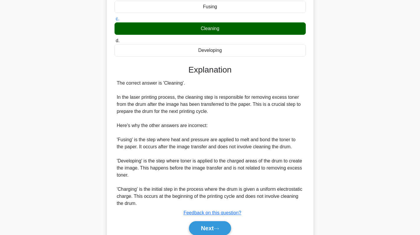
scroll to position [115, 0]
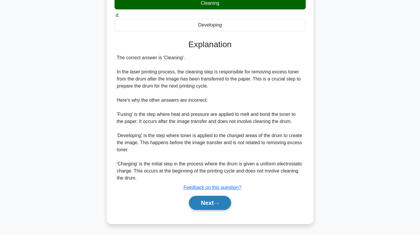
click at [207, 202] on button "Next" at bounding box center [210, 203] width 42 height 14
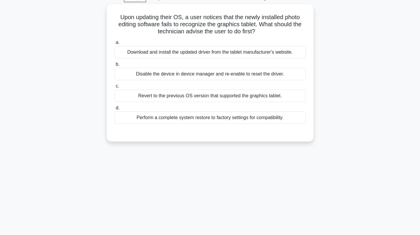
scroll to position [25, 0]
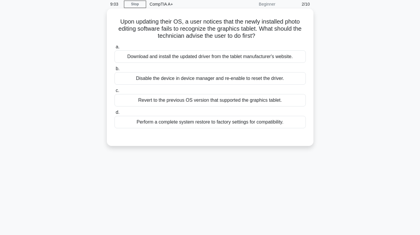
click at [227, 58] on div "Download and install the updated driver from the tablet manufacturer's website." at bounding box center [210, 57] width 191 height 12
click at [115, 49] on input "a. Download and install the updated driver from the tablet manufacturer's websi…" at bounding box center [115, 47] width 0 height 4
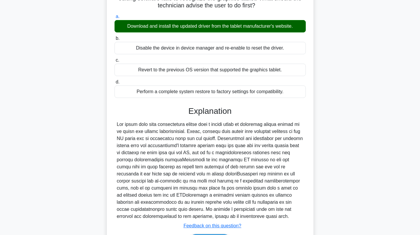
scroll to position [94, 0]
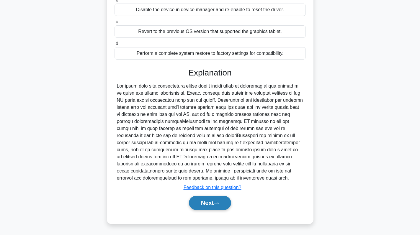
click at [210, 203] on button "Next" at bounding box center [210, 203] width 42 height 14
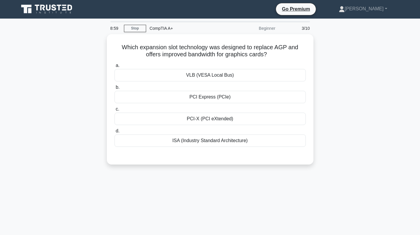
scroll to position [0, 0]
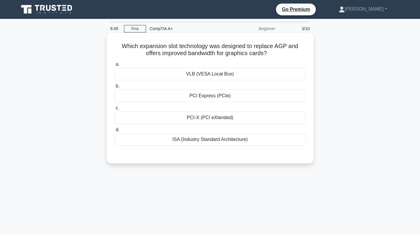
click at [231, 99] on div "PCI Express (PCIe)" at bounding box center [210, 96] width 191 height 12
click at [115, 88] on input "b. PCI Express (PCIe)" at bounding box center [115, 86] width 0 height 4
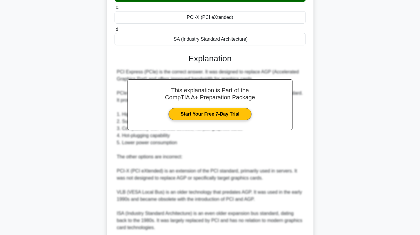
scroll to position [148, 0]
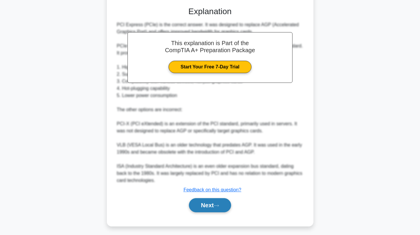
click at [205, 203] on button "Next" at bounding box center [210, 205] width 42 height 14
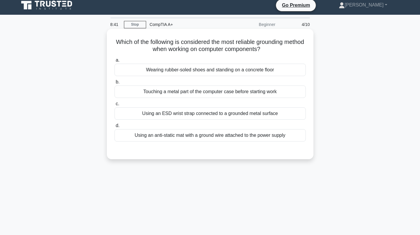
scroll to position [0, 0]
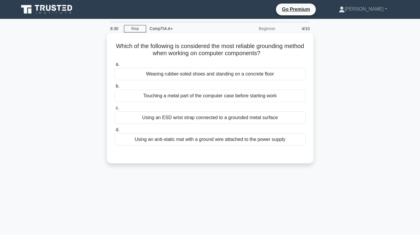
drag, startPoint x: 277, startPoint y: 53, endPoint x: 121, endPoint y: 47, distance: 156.3
click at [121, 47] on h5 "Which of the following is considered the most reliable grounding method when wo…" at bounding box center [210, 50] width 193 height 15
copy h5 "Which of the following is considered the most reliable grounding method when wo…"
click at [230, 118] on div "Using an ESD wrist strap connected to a grounded metal surface" at bounding box center [210, 118] width 191 height 12
click at [115, 110] on input "c. Using an ESD wrist strap connected to a grounded metal surface" at bounding box center [115, 108] width 0 height 4
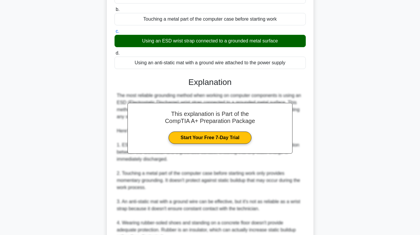
scroll to position [165, 0]
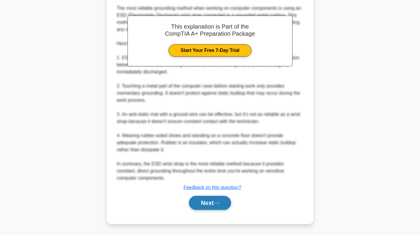
click at [222, 201] on button "Next" at bounding box center [210, 203] width 42 height 14
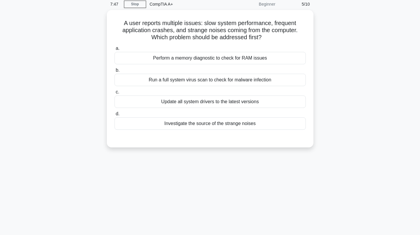
scroll to position [0, 0]
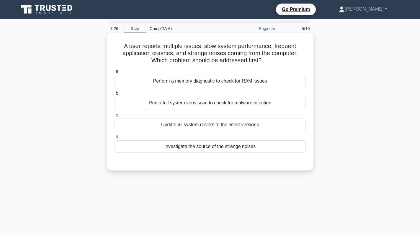
click at [215, 145] on div "Investigate the source of the strange noises" at bounding box center [210, 147] width 191 height 12
click at [115, 139] on input "d. Investigate the source of the strange noises" at bounding box center [115, 137] width 0 height 4
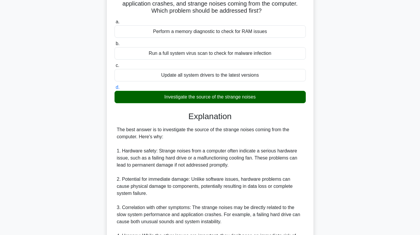
scroll to position [214, 0]
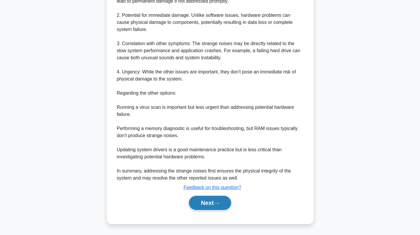
click at [200, 206] on button "Next" at bounding box center [210, 203] width 42 height 14
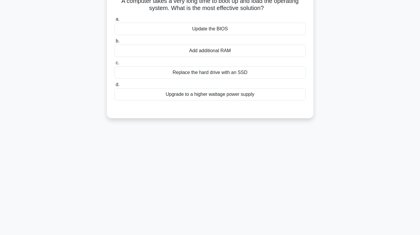
scroll to position [0, 0]
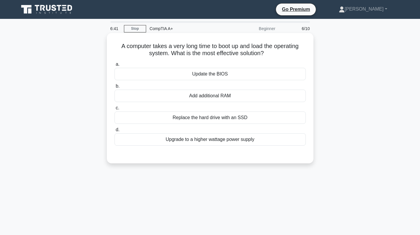
click at [241, 97] on div "Add additional RAM" at bounding box center [210, 96] width 191 height 12
click at [115, 88] on input "b. Add additional RAM" at bounding box center [115, 86] width 0 height 4
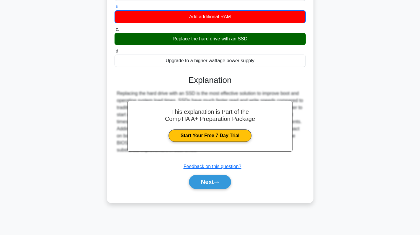
scroll to position [84, 0]
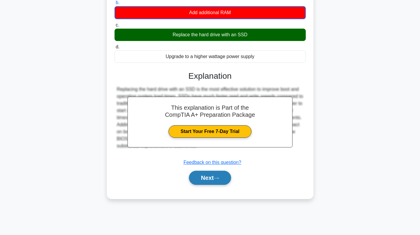
click at [214, 175] on button "Next" at bounding box center [210, 178] width 42 height 14
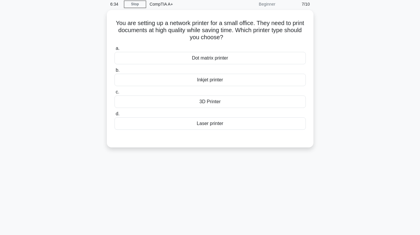
scroll to position [0, 0]
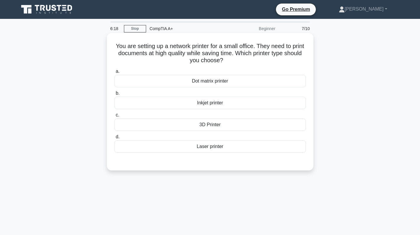
click at [221, 148] on div "Laser printer" at bounding box center [210, 147] width 191 height 12
click at [115, 139] on input "d. Laser printer" at bounding box center [115, 137] width 0 height 4
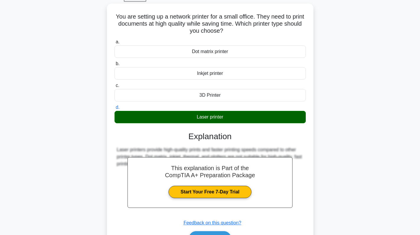
scroll to position [84, 0]
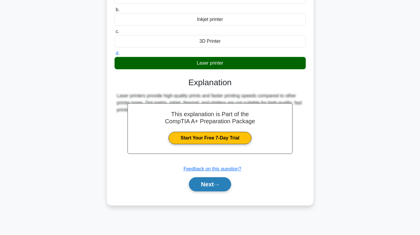
click at [208, 182] on button "Next" at bounding box center [210, 184] width 42 height 14
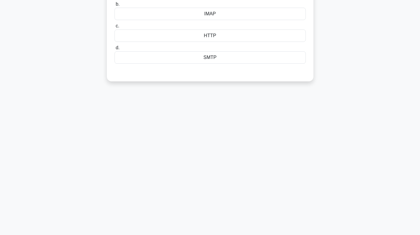
click at [199, 185] on div "6:11 Stop CompTIA A+ Beginner 8/10 Which protocol is primarily used for sending…" at bounding box center [210, 85] width 390 height 295
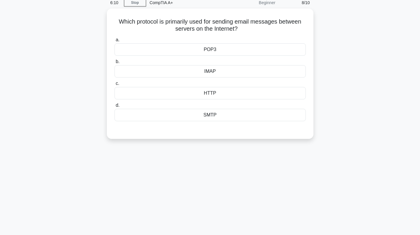
scroll to position [0, 0]
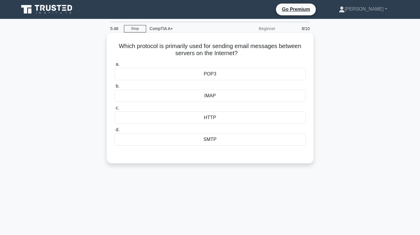
click at [240, 72] on div "POP3" at bounding box center [210, 74] width 191 height 12
click at [115, 66] on input "a. POP3" at bounding box center [115, 65] width 0 height 4
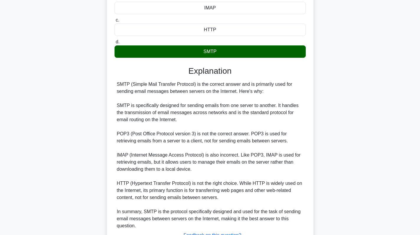
scroll to position [137, 0]
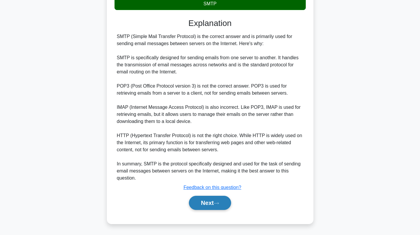
click at [206, 199] on button "Next" at bounding box center [210, 203] width 42 height 14
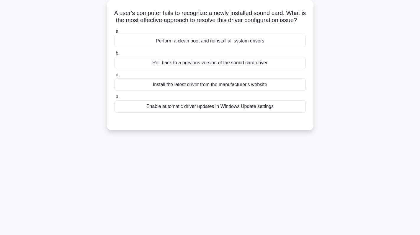
scroll to position [0, 0]
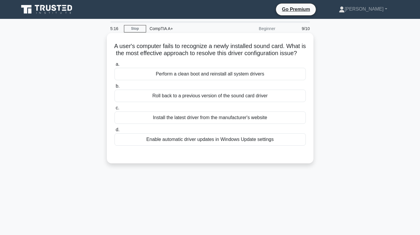
click at [235, 123] on div "Install the latest driver from the manufacturer's website" at bounding box center [210, 118] width 191 height 12
click at [115, 110] on input "c. Install the latest driver from the manufacturer's website" at bounding box center [115, 108] width 0 height 4
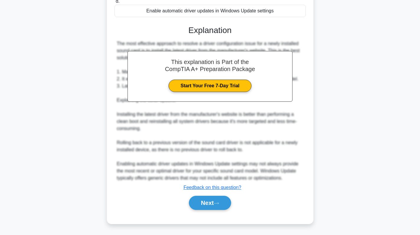
scroll to position [136, 0]
click at [219, 202] on icon at bounding box center [216, 203] width 5 height 3
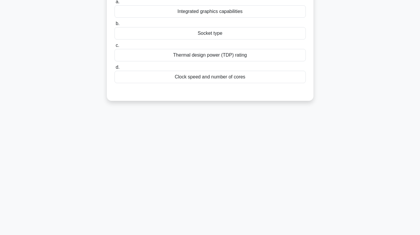
scroll to position [0, 0]
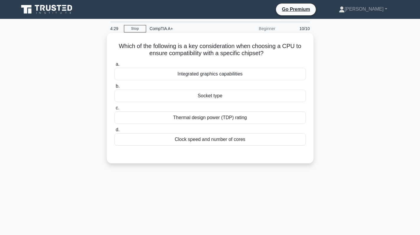
click at [235, 142] on div "Clock speed and number of cores" at bounding box center [210, 139] width 191 height 12
click at [115, 132] on input "d. Clock speed and number of cores" at bounding box center [115, 130] width 0 height 4
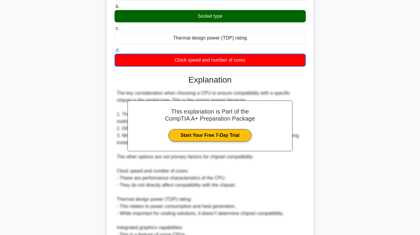
scroll to position [165, 0]
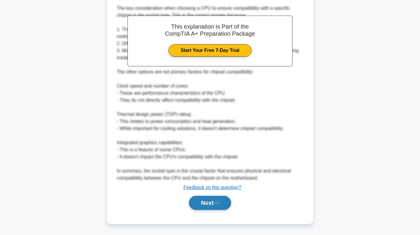
click at [209, 204] on button "Next" at bounding box center [210, 203] width 42 height 14
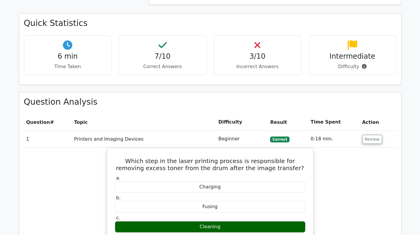
scroll to position [591, 0]
